Goal: Task Accomplishment & Management: Use online tool/utility

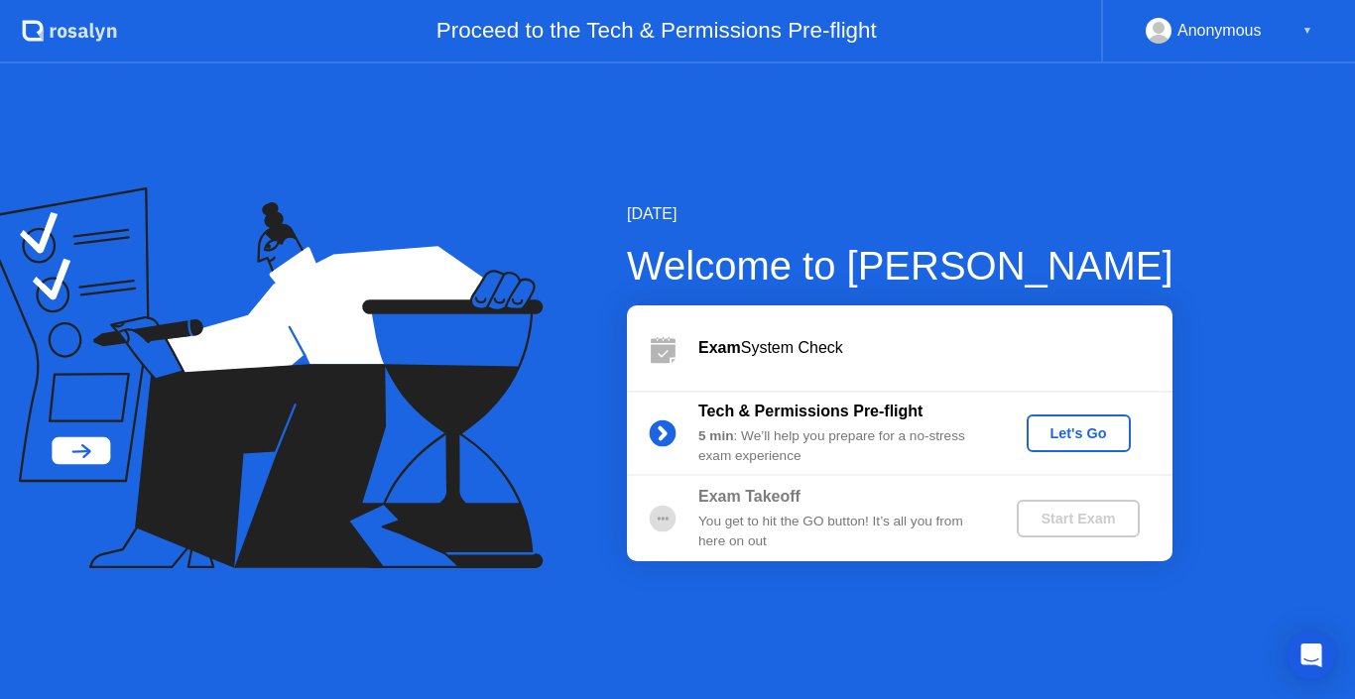
click at [773, 558] on div "Exam Takeoff You get to hit the GO button! It’s all you from here on out Start …" at bounding box center [900, 518] width 546 height 85
click at [1091, 430] on div "Let's Go" at bounding box center [1079, 434] width 88 height 16
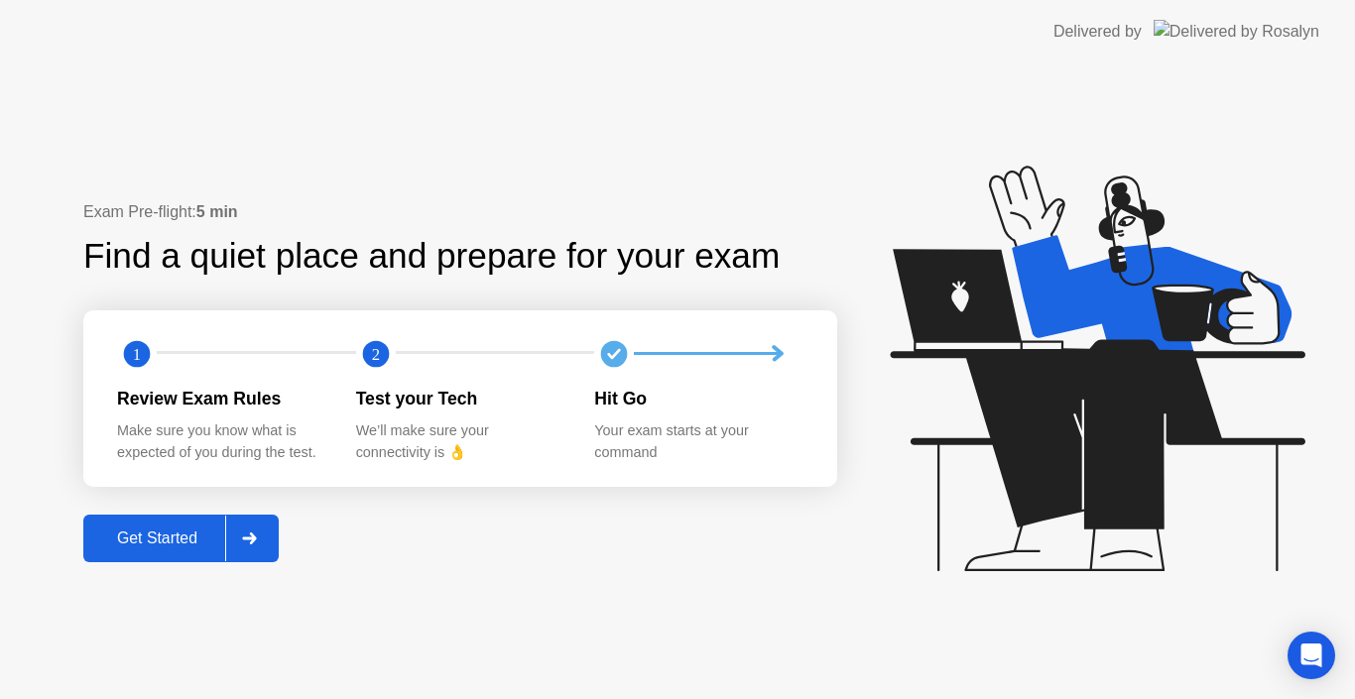
click at [216, 540] on div "Get Started" at bounding box center [157, 539] width 136 height 18
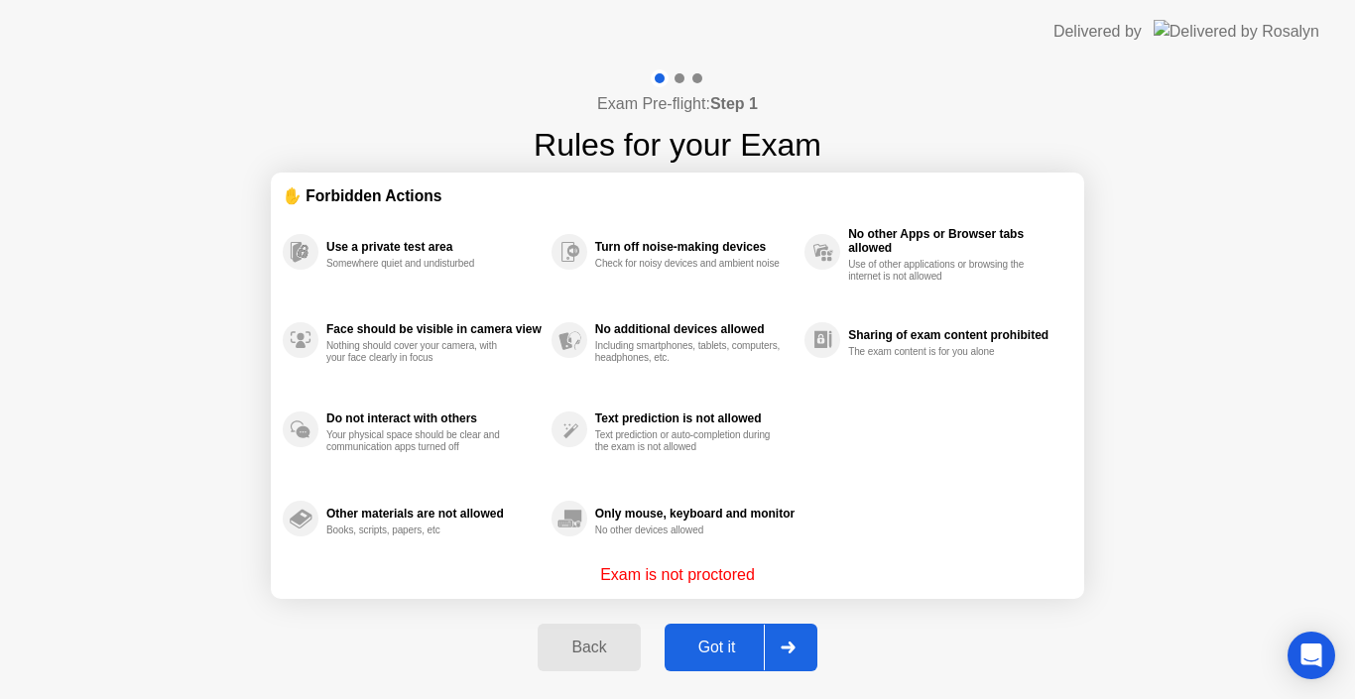
click at [742, 648] on div "Got it" at bounding box center [717, 648] width 93 height 18
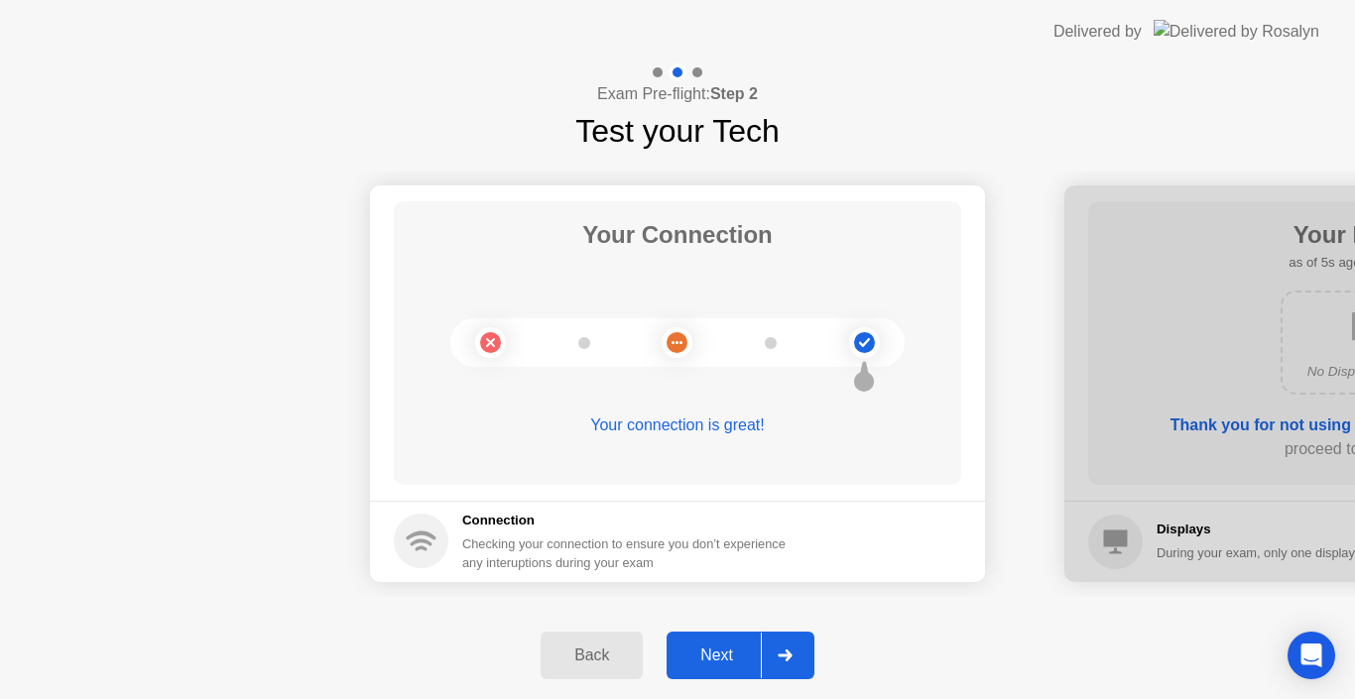
click at [740, 635] on button "Next" at bounding box center [741, 656] width 148 height 48
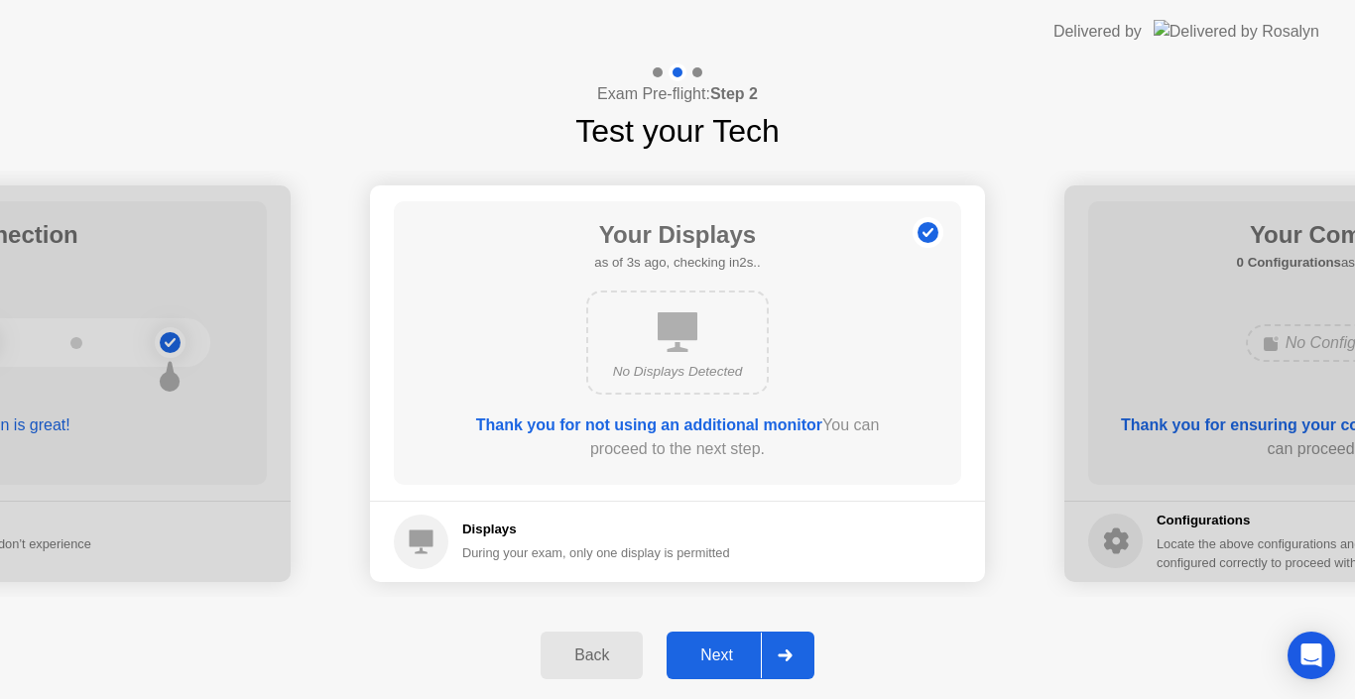
click at [713, 647] on div "Next" at bounding box center [716, 656] width 88 height 18
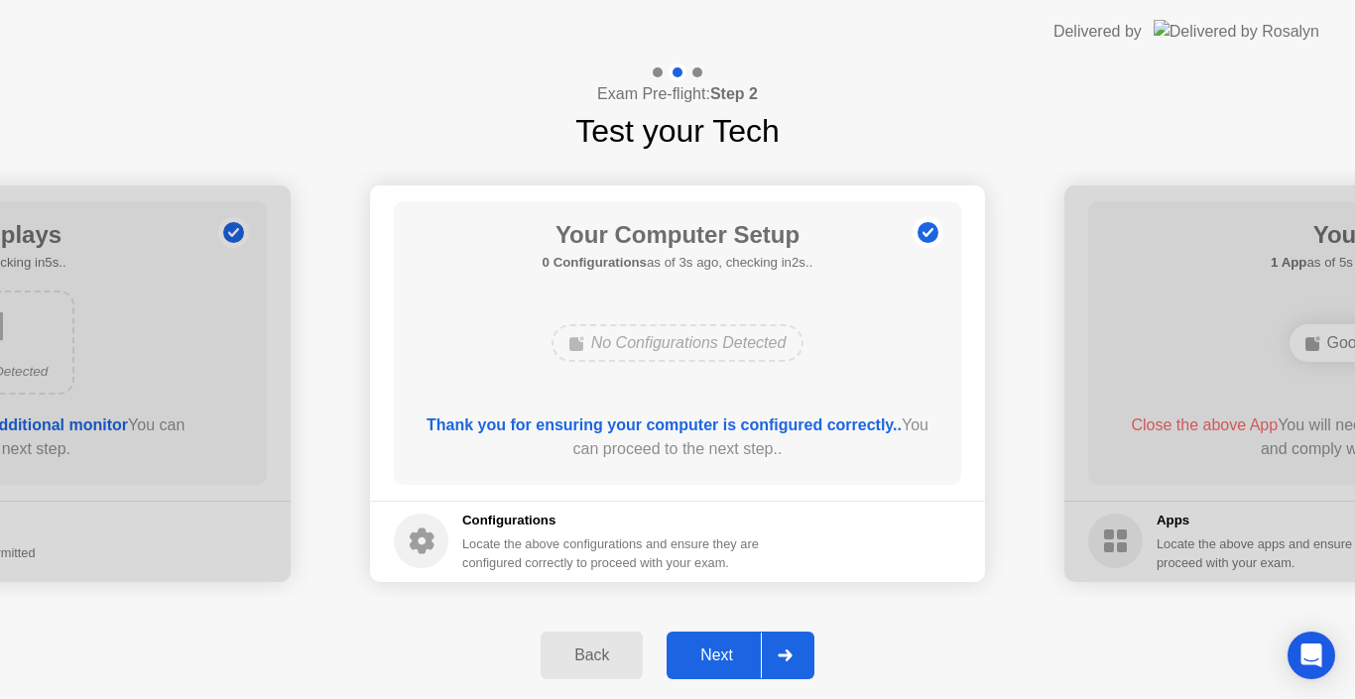
click at [720, 643] on button "Next" at bounding box center [741, 656] width 148 height 48
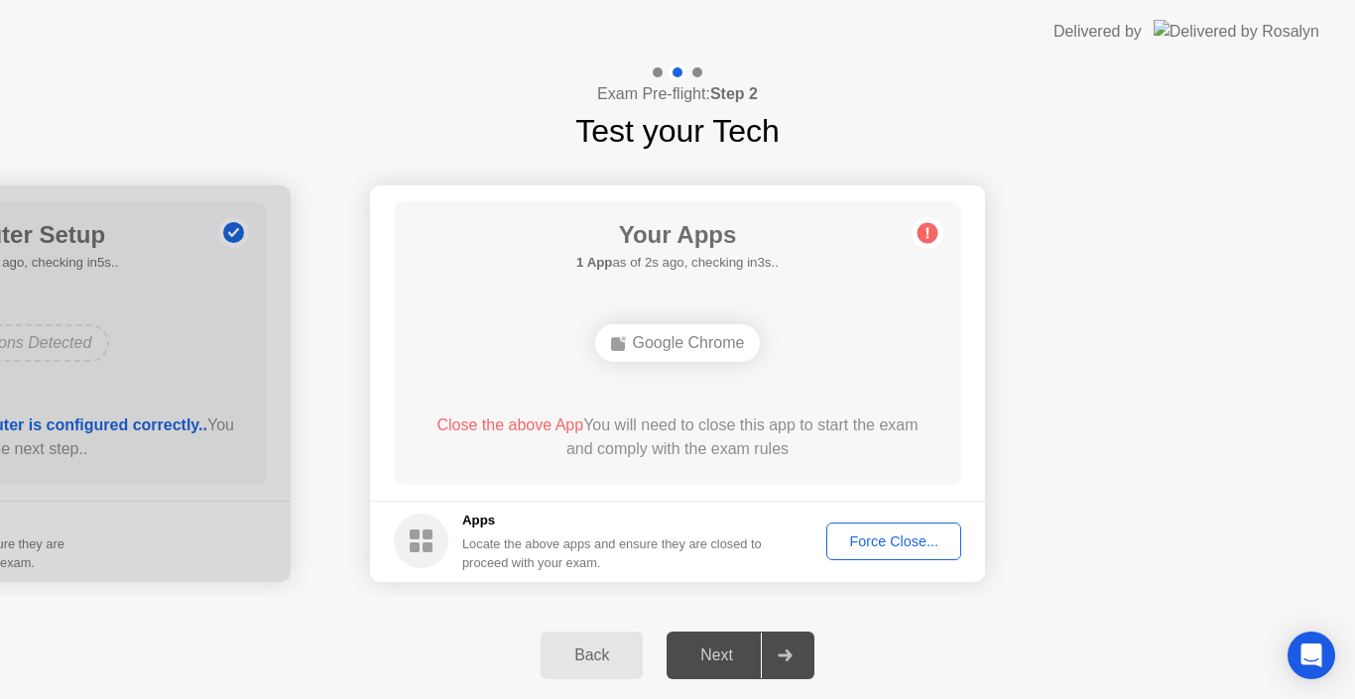
drag, startPoint x: 739, startPoint y: 648, endPoint x: 947, endPoint y: 609, distance: 211.9
click at [947, 609] on div "Exam Pre-flight: Step 2 Test your Tech Your Connection Your connection is great…" at bounding box center [677, 381] width 1355 height 636
click at [927, 548] on div "Force Close..." at bounding box center [893, 542] width 121 height 16
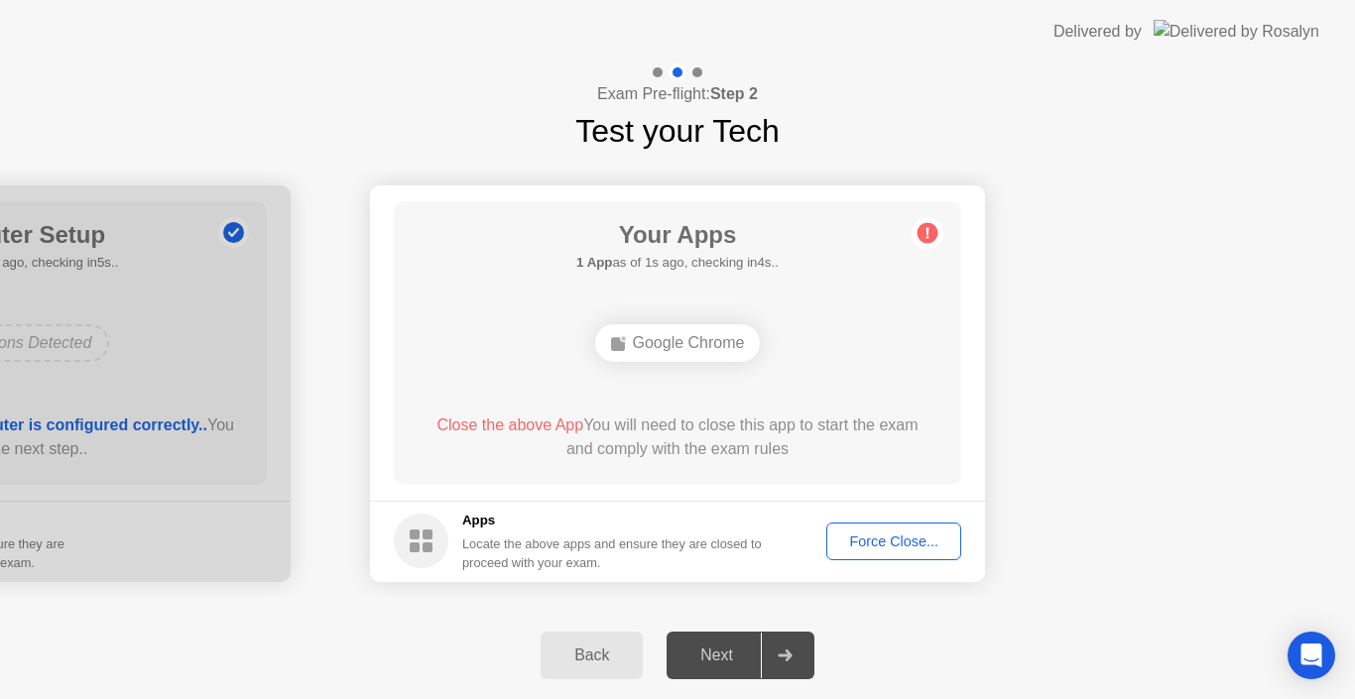
click at [929, 538] on div "Force Close..." at bounding box center [893, 542] width 121 height 16
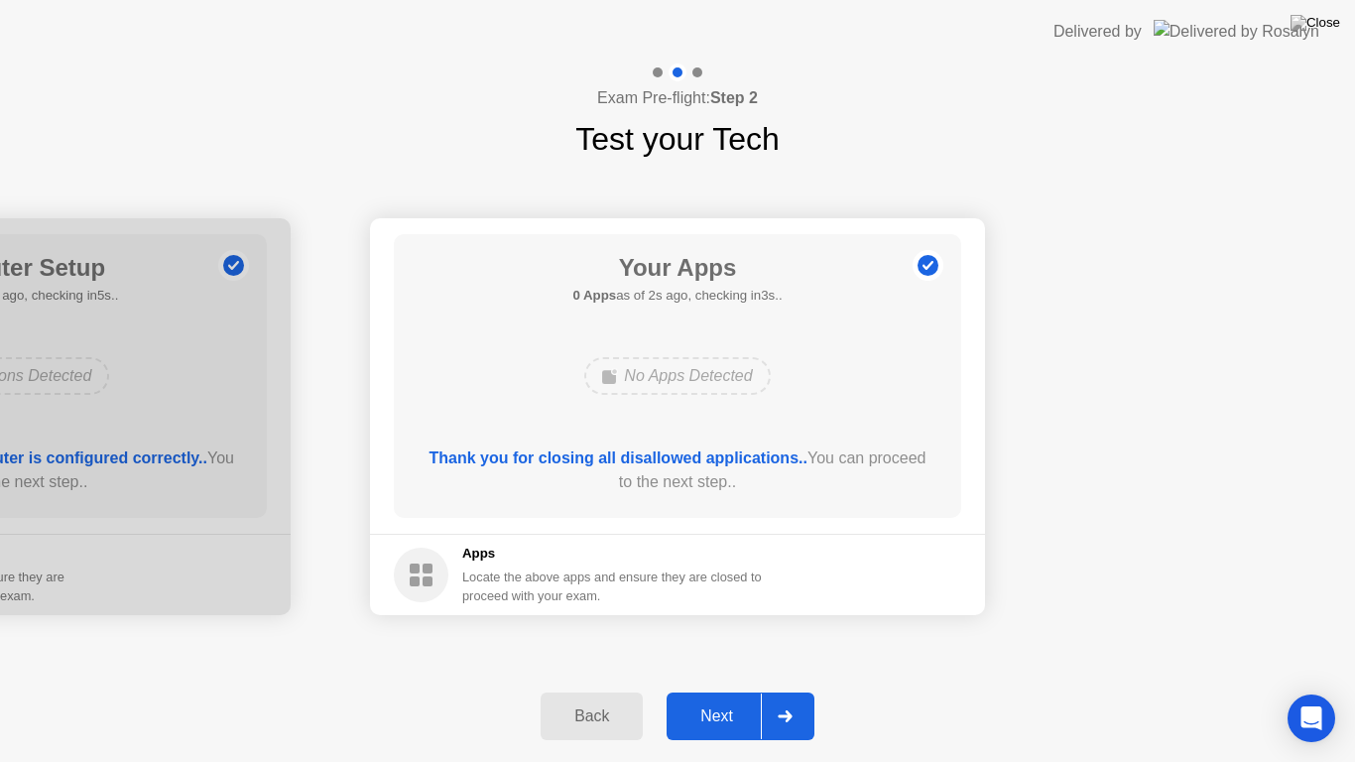
click at [745, 698] on div "Next" at bounding box center [716, 716] width 88 height 18
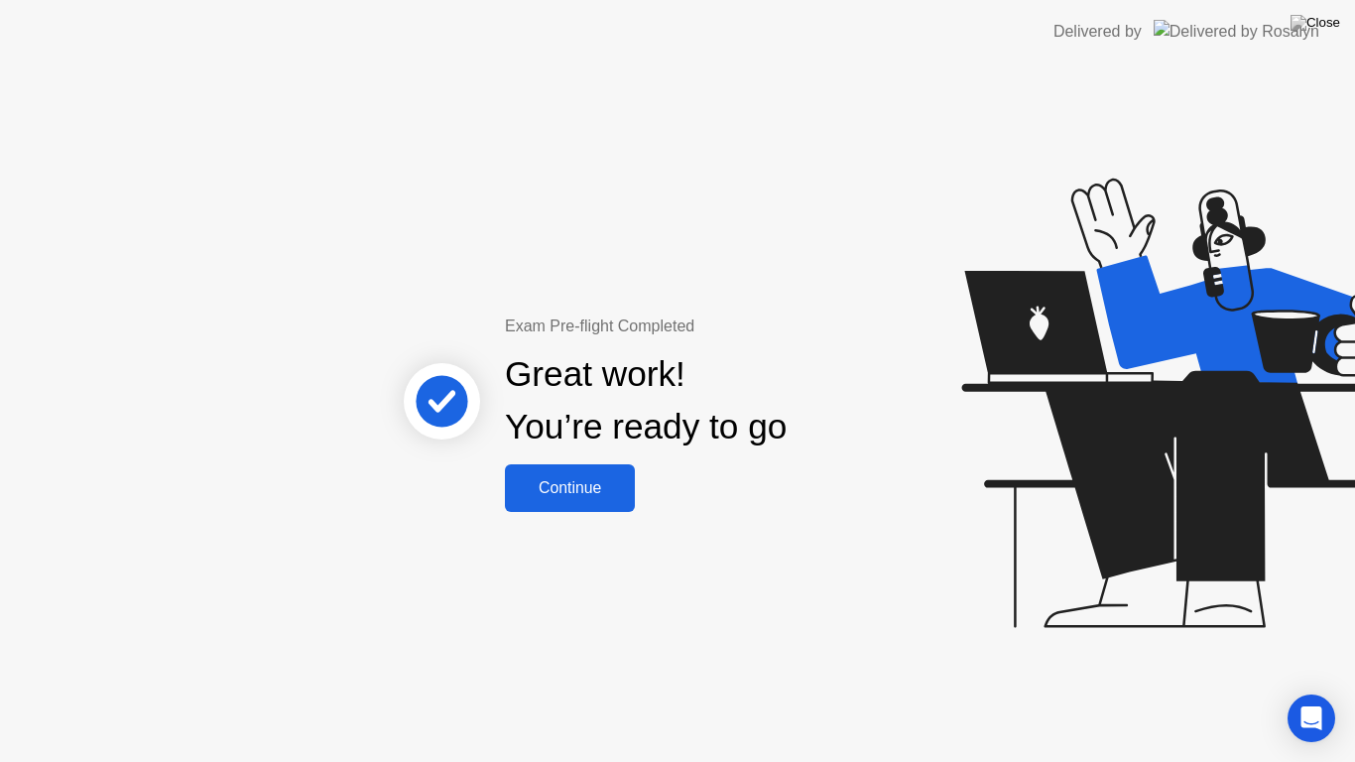
click at [616, 504] on button "Continue" at bounding box center [570, 488] width 130 height 48
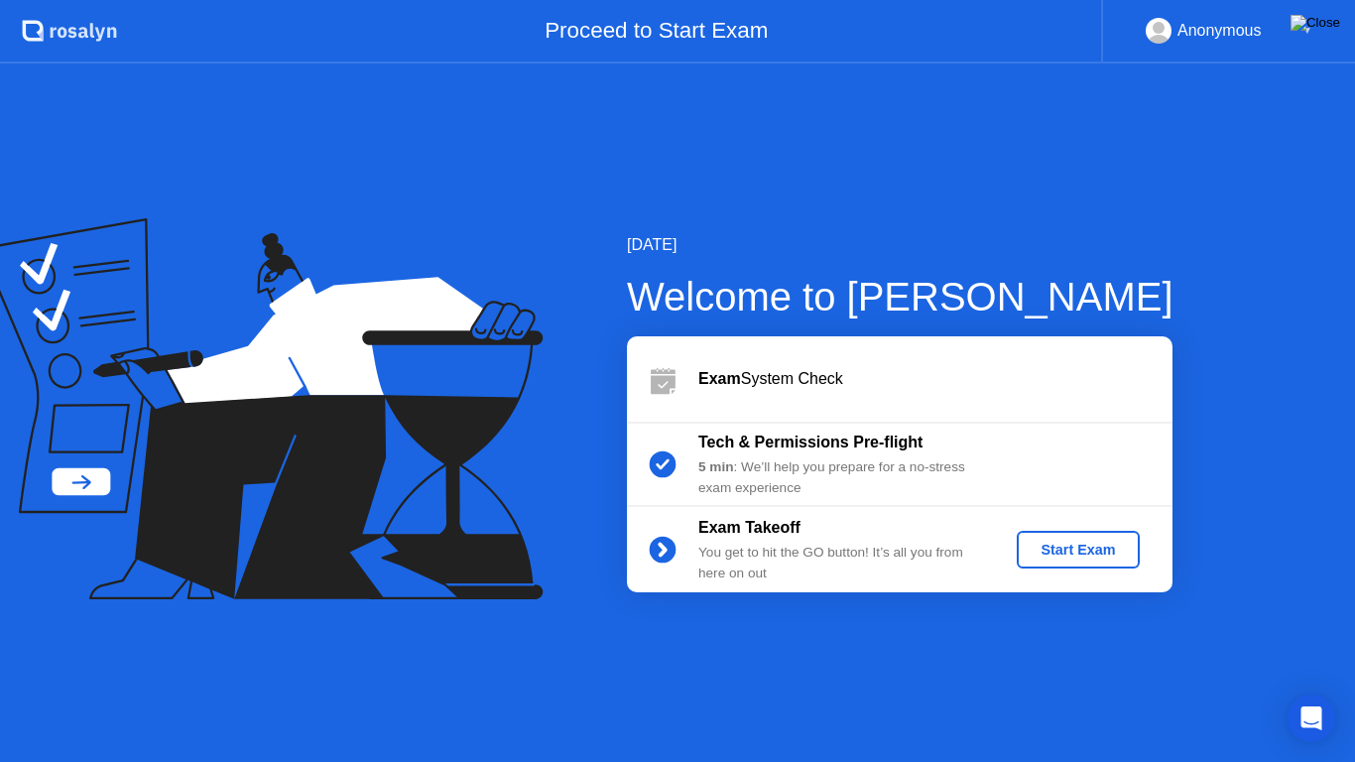
click at [1332, 31] on img at bounding box center [1315, 23] width 50 height 16
